Goal: Check status: Check status

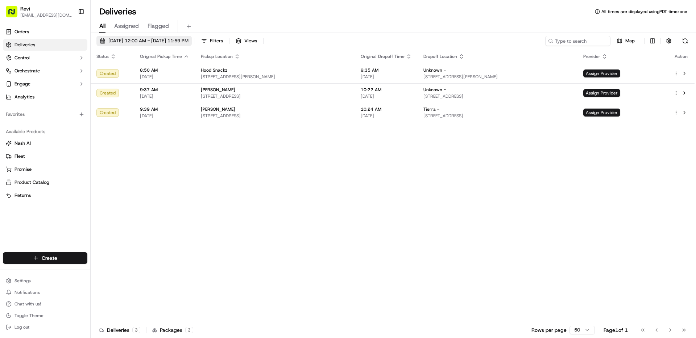
click at [190, 37] on button "[DATE] 12:00 AM - [DATE] 11:59 PM" at bounding box center [143, 41] width 95 height 10
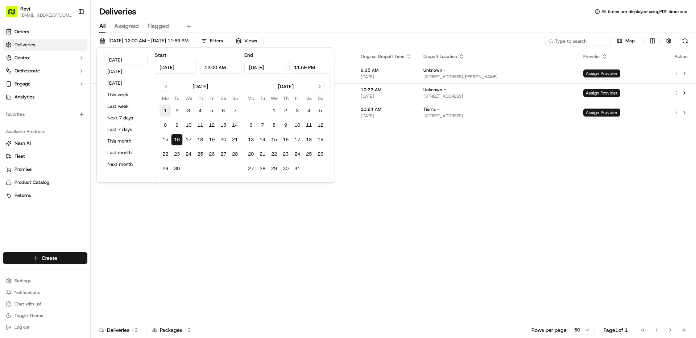
click at [164, 112] on button "1" at bounding box center [165, 111] width 12 height 12
type input "[DATE]"
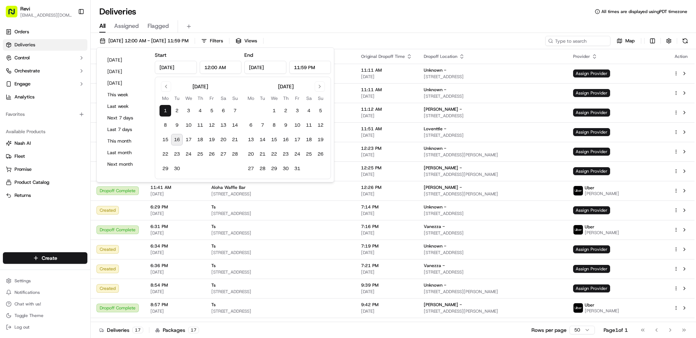
drag, startPoint x: 174, startPoint y: 141, endPoint x: 183, endPoint y: 142, distance: 9.5
click at [174, 141] on button "16" at bounding box center [177, 140] width 12 height 12
type input "[DATE]"
click at [481, 43] on div "[DATE] 12:00 AM - [DATE] 11:59 PM Filters Views Map" at bounding box center [393, 42] width 605 height 13
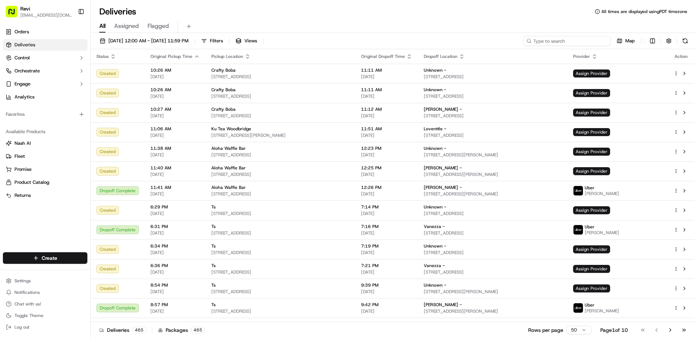
click at [553, 39] on input at bounding box center [566, 41] width 87 height 10
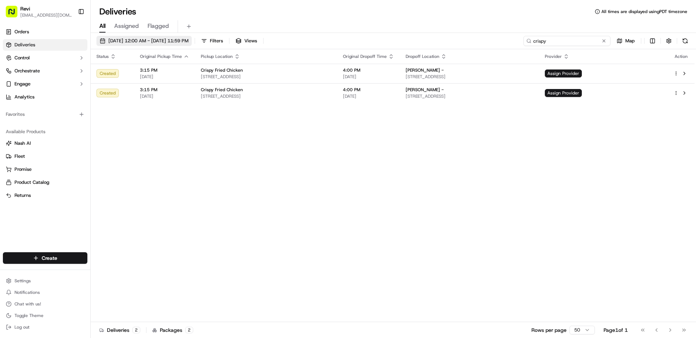
type input "crispy"
click at [141, 45] on button "[DATE] 12:00 AM - [DATE] 11:59 PM" at bounding box center [143, 41] width 95 height 10
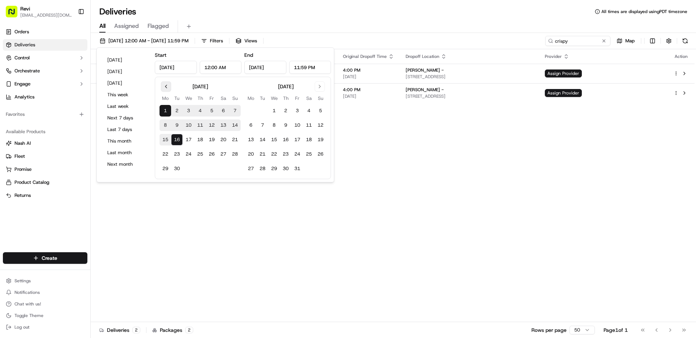
click at [170, 86] on button "Go to previous month" at bounding box center [166, 87] width 10 height 10
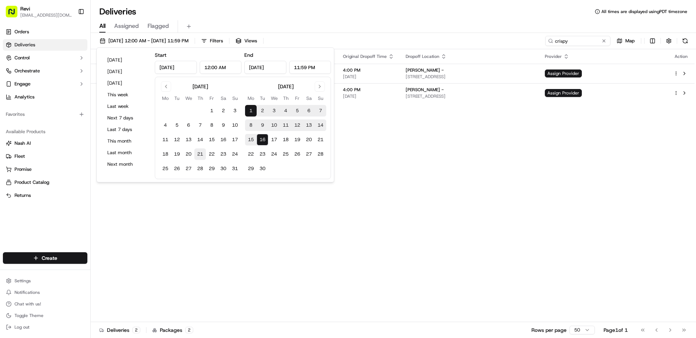
click at [201, 154] on button "21" at bounding box center [200, 155] width 12 height 12
type input "[DATE]"
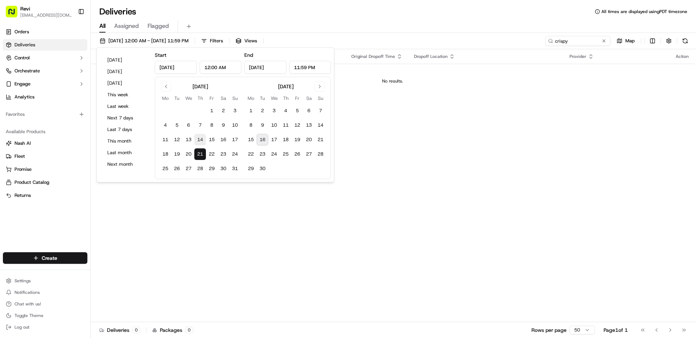
drag, startPoint x: 201, startPoint y: 133, endPoint x: 199, endPoint y: 137, distance: 5.2
click at [200, 133] on tbody "1 2 3 4 5 6 7 8 9 10 11 12 13 14 15 16 17 18 19 20 21 22 23 24 25 26 27 28 29 3…" at bounding box center [199, 138] width 81 height 72
click at [199, 137] on button "14" at bounding box center [200, 140] width 12 height 12
type input "[DATE]"
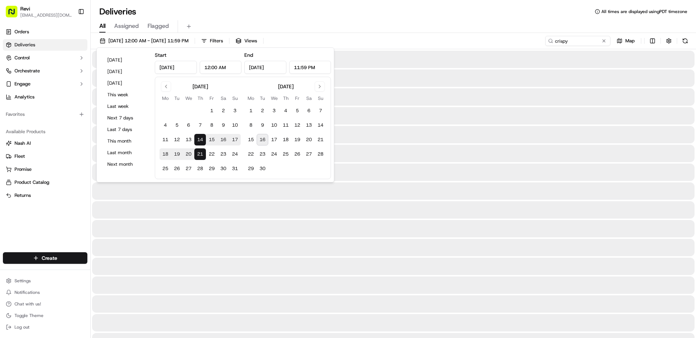
click at [200, 140] on button "14" at bounding box center [200, 140] width 12 height 12
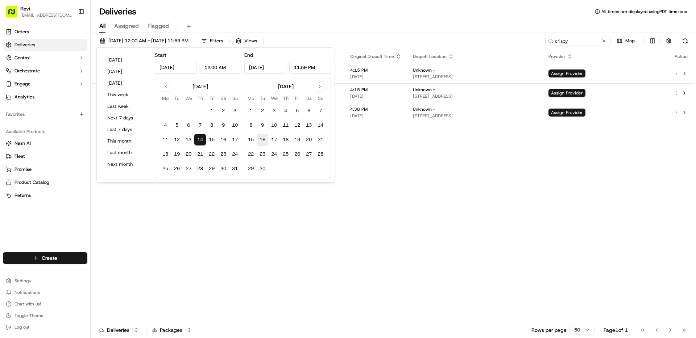
click at [259, 140] on button "16" at bounding box center [263, 140] width 12 height 12
type input "[DATE]"
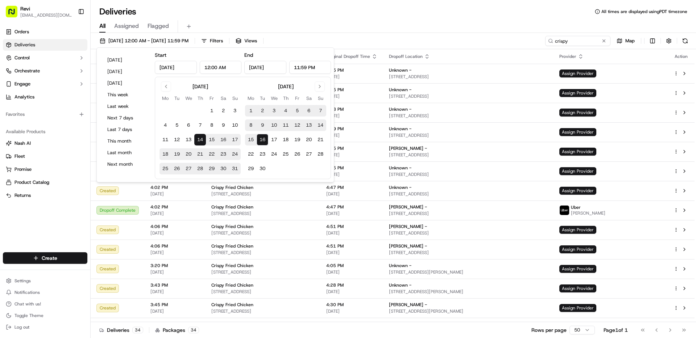
click at [469, 33] on div "[DATE] 12:00 AM - [DATE] 11:59 PM Filters Views crispy Map Status Original Pick…" at bounding box center [393, 186] width 605 height 307
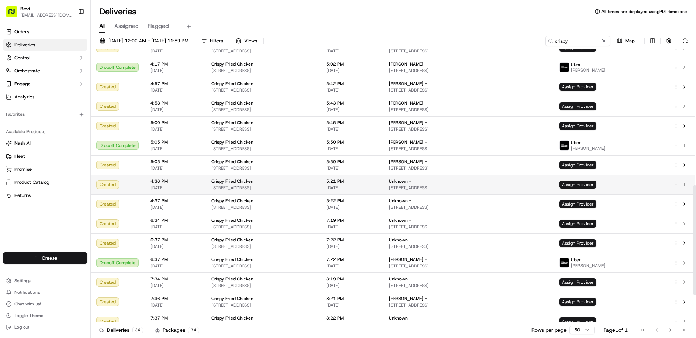
scroll to position [407, 0]
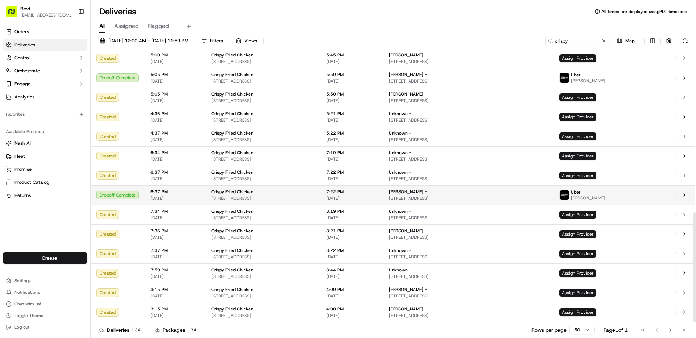
click at [307, 202] on td "Crispy Fried Chicken [STREET_ADDRESS]" at bounding box center [262, 196] width 115 height 20
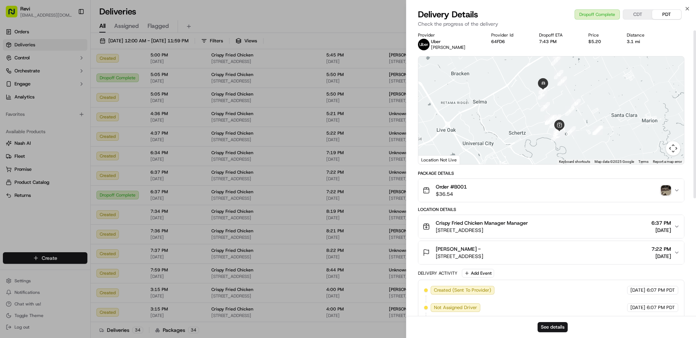
scroll to position [0, 0]
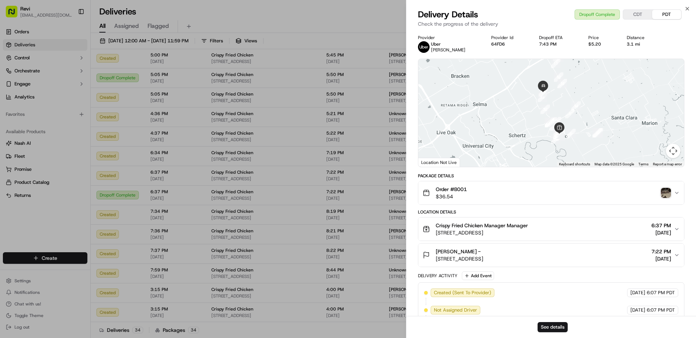
click at [678, 229] on icon "button" at bounding box center [677, 229] width 6 height 6
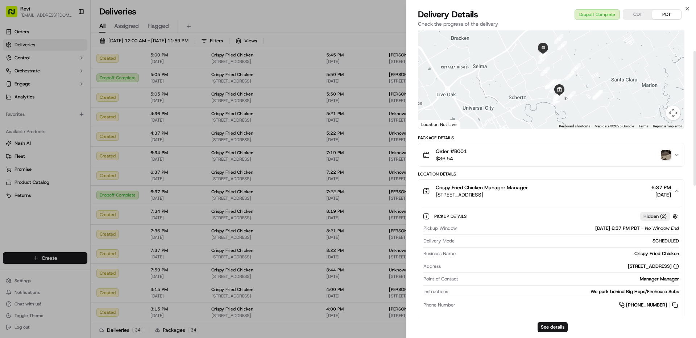
scroll to position [44, 0]
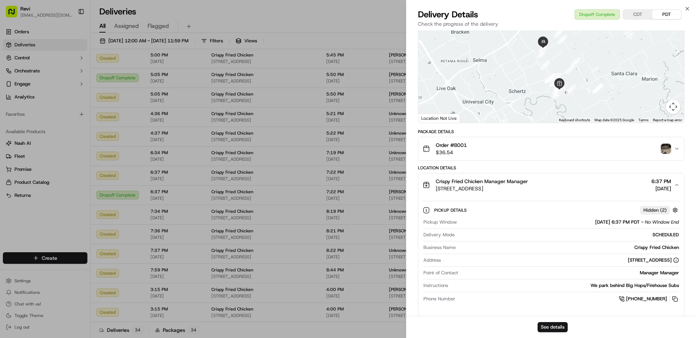
click at [679, 149] on icon "button" at bounding box center [677, 149] width 6 height 6
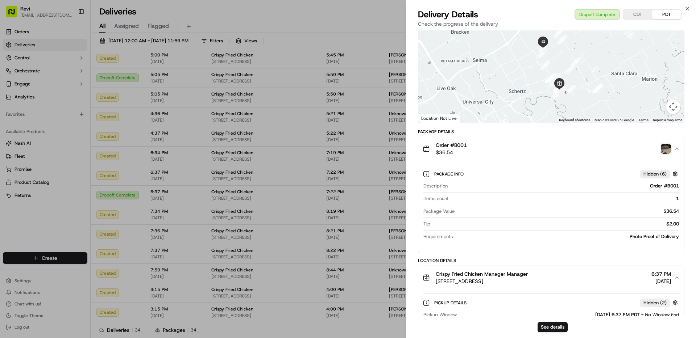
click at [664, 151] on img "button" at bounding box center [666, 149] width 10 height 10
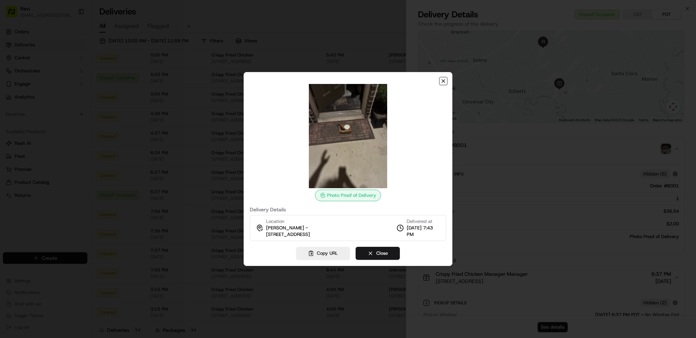
click at [445, 80] on icon "button" at bounding box center [443, 81] width 6 height 6
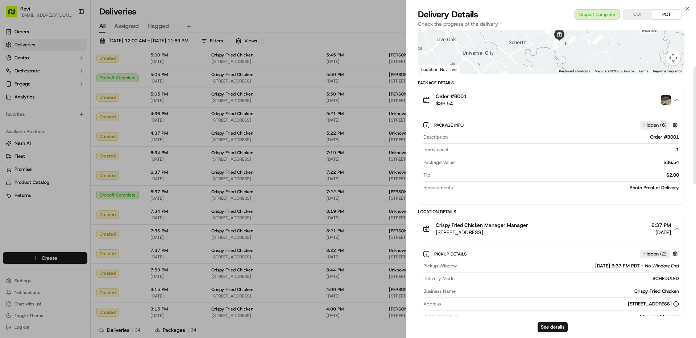
scroll to position [88, 0]
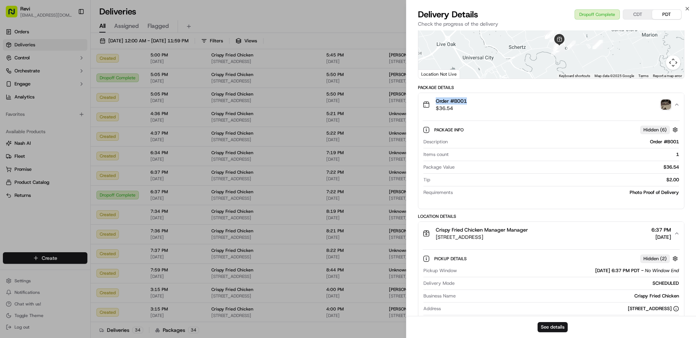
drag, startPoint x: 476, startPoint y: 101, endPoint x: 431, endPoint y: 103, distance: 45.3
click at [431, 103] on div "Order #B001 $36.54" at bounding box center [547, 104] width 251 height 14
copy span "Order #B001"
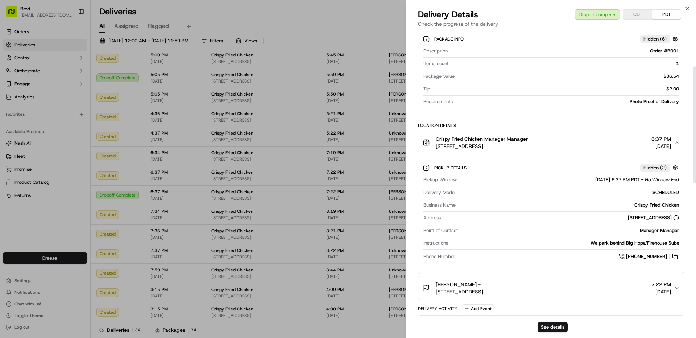
scroll to position [37, 0]
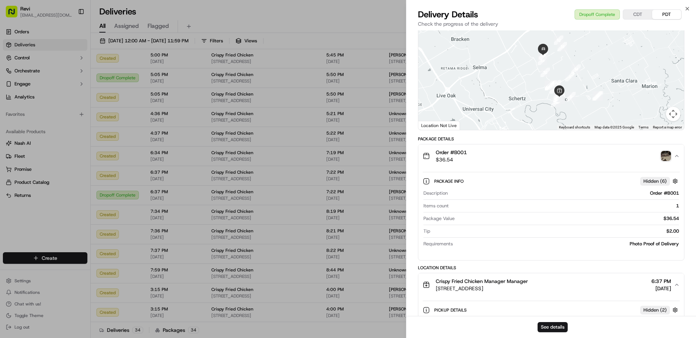
drag, startPoint x: 615, startPoint y: 14, endPoint x: 632, endPoint y: 12, distance: 16.4
click at [617, 13] on div "Dropoff Complete CDT PDT" at bounding box center [627, 14] width 107 height 10
click at [632, 12] on button "CDT" at bounding box center [637, 14] width 29 height 9
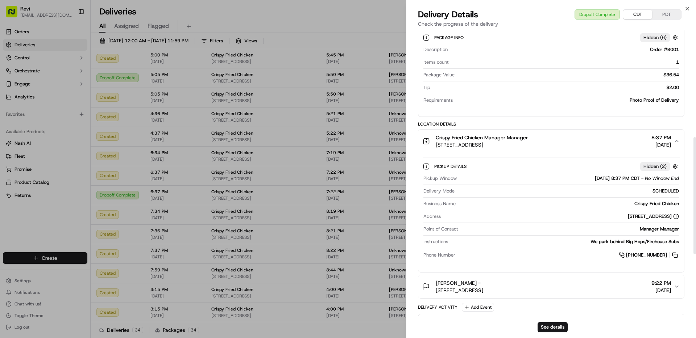
scroll to position [0, 0]
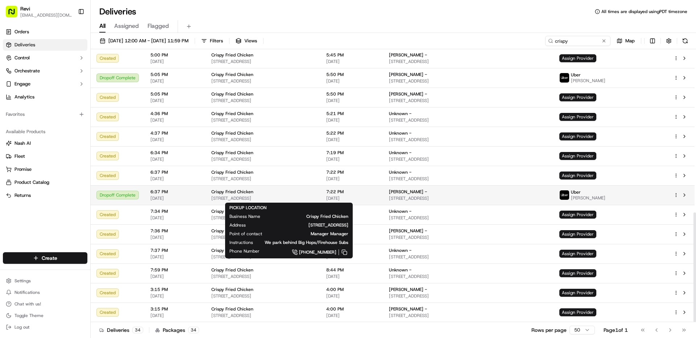
click at [246, 195] on span "Crispy Fried Chicken" at bounding box center [232, 192] width 42 height 6
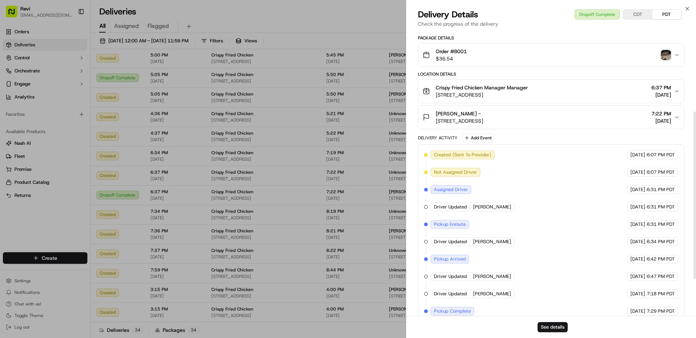
scroll to position [139, 0]
click at [678, 51] on icon "button" at bounding box center [677, 54] width 6 height 6
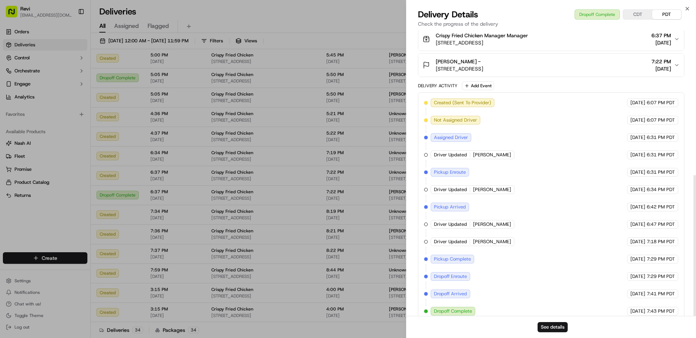
scroll to position [293, 0]
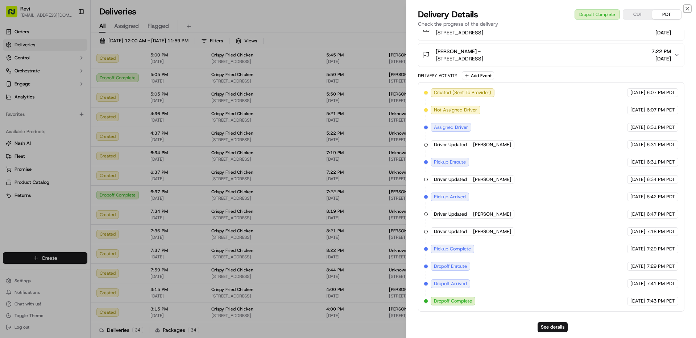
drag, startPoint x: 688, startPoint y: 7, endPoint x: 598, endPoint y: 16, distance: 90.4
click at [688, 7] on icon "button" at bounding box center [687, 9] width 6 height 6
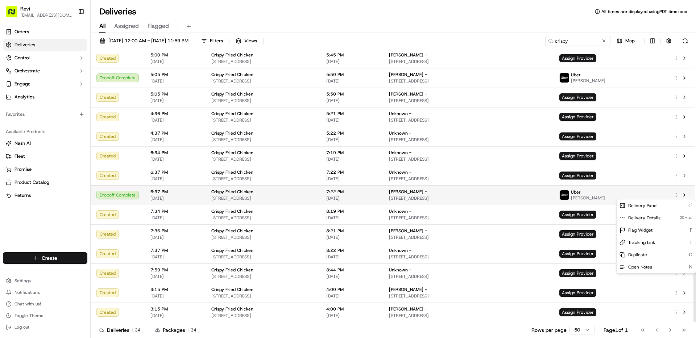
click at [676, 196] on html "Revi [EMAIL_ADDRESS][DOMAIN_NAME] Toggle Sidebar Orders Deliveries Control Orch…" at bounding box center [348, 169] width 696 height 338
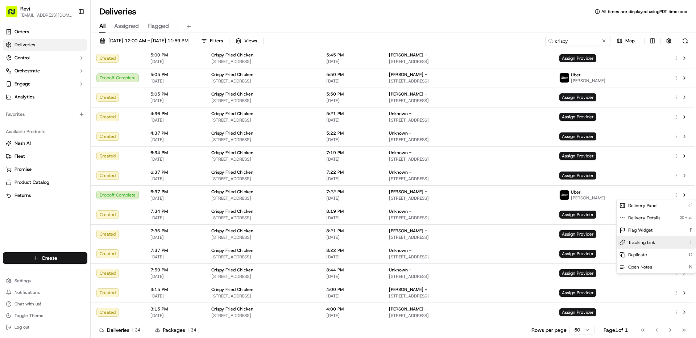
click at [654, 239] on div "Tracking Link T" at bounding box center [655, 243] width 79 height 12
click at [685, 196] on html "Revi [EMAIL_ADDRESS][DOMAIN_NAME] Toggle Sidebar Orders Deliveries Control Orch…" at bounding box center [348, 169] width 696 height 338
click at [685, 196] on button at bounding box center [684, 195] width 9 height 9
